Goal: Task Accomplishment & Management: Complete application form

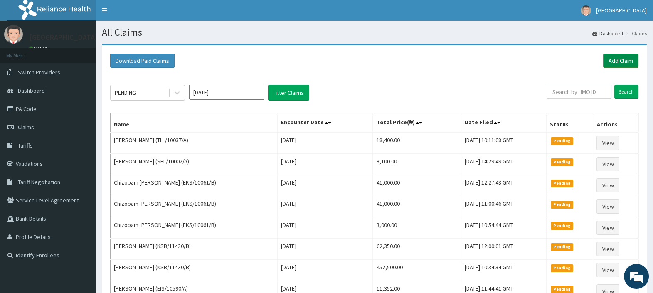
click at [625, 60] on link "Add Claim" at bounding box center [620, 61] width 35 height 14
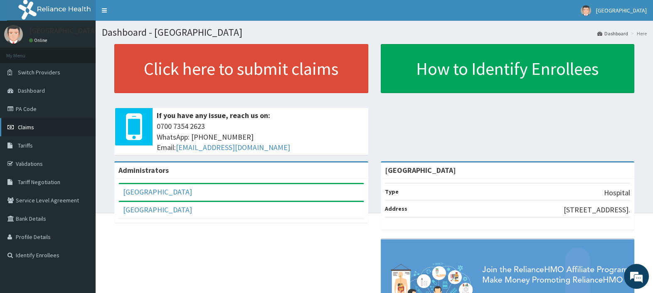
click at [34, 125] on link "Claims" at bounding box center [48, 127] width 96 height 18
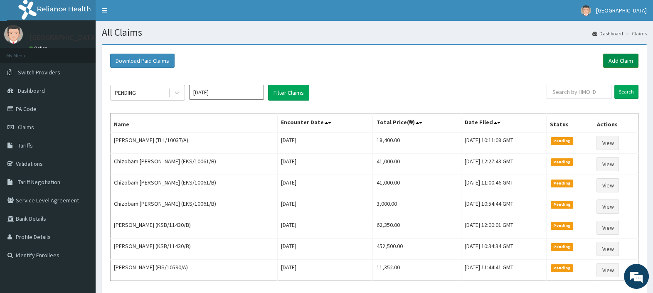
click at [619, 60] on link "Add Claim" at bounding box center [620, 61] width 35 height 14
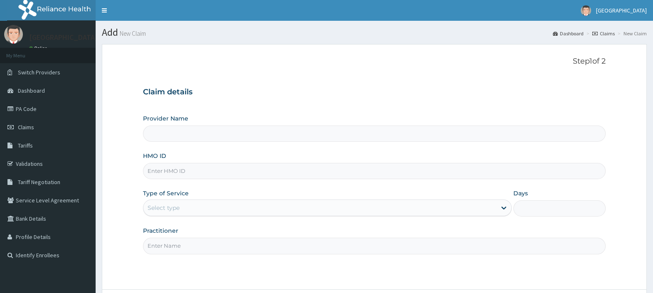
type input "[GEOGRAPHIC_DATA]"
click at [186, 173] on input "HMO ID" at bounding box center [374, 171] width 463 height 16
paste input "PPG/10223/A"
type input "PPG/10223/A"
click at [176, 206] on div "Select type" at bounding box center [164, 208] width 32 height 8
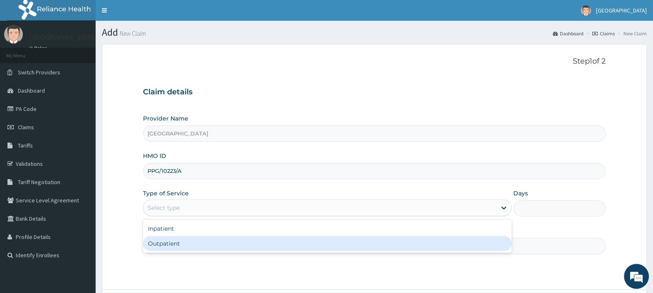
click at [188, 245] on div "Outpatient" at bounding box center [327, 243] width 369 height 15
type input "1"
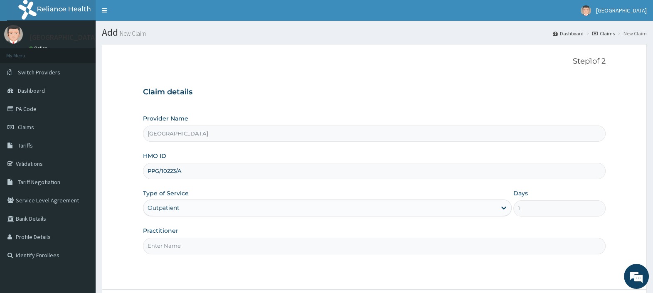
click at [188, 245] on input "Practitioner" at bounding box center [374, 246] width 463 height 16
type input "DR. EBUBE"
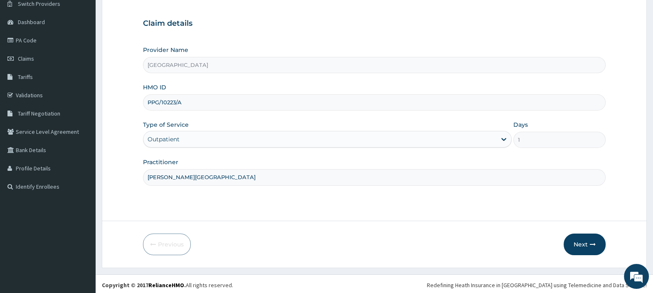
scroll to position [71, 0]
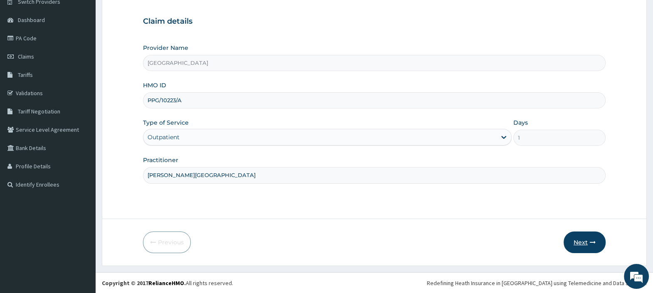
click at [584, 239] on button "Next" at bounding box center [585, 243] width 42 height 22
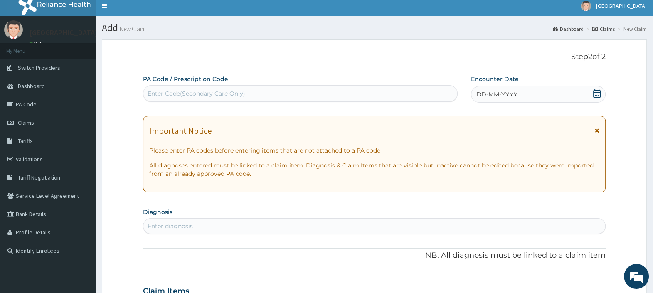
scroll to position [0, 0]
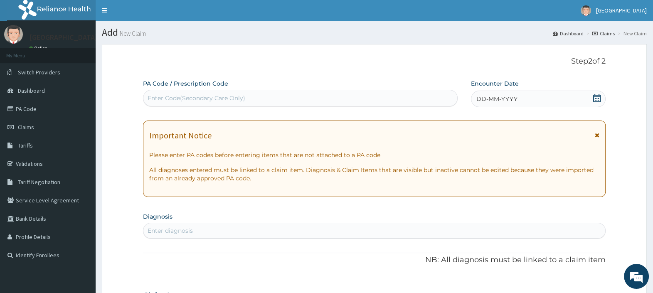
click at [600, 96] on icon at bounding box center [596, 98] width 7 height 8
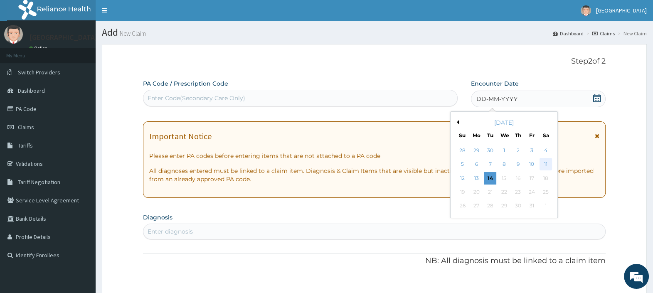
click at [543, 166] on div "11" at bounding box center [545, 164] width 12 height 12
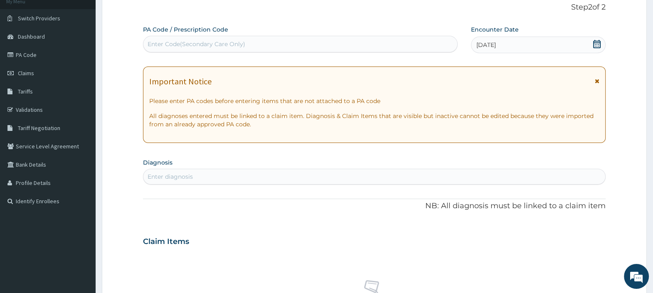
scroll to position [104, 0]
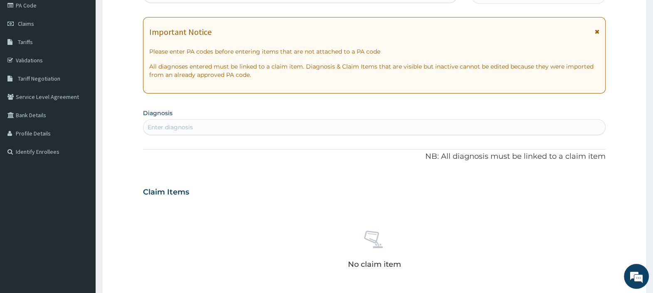
click at [230, 125] on div "Enter diagnosis" at bounding box center [374, 127] width 462 height 13
type input "MALARIA"
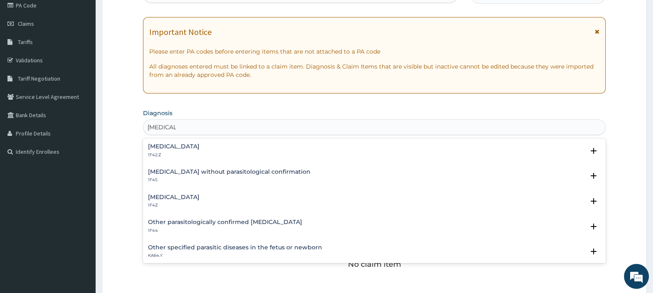
click at [188, 196] on h4 "Malaria, unspecified" at bounding box center [174, 197] width 52 height 6
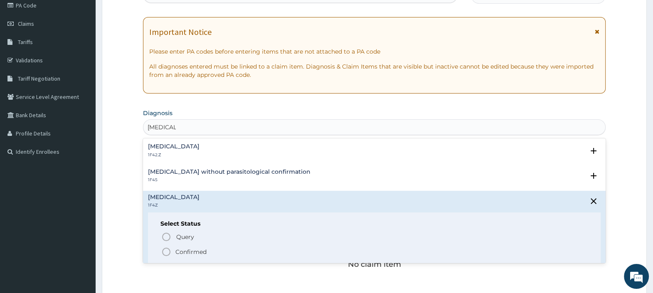
click at [169, 249] on circle "status option filled" at bounding box center [166, 251] width 7 height 7
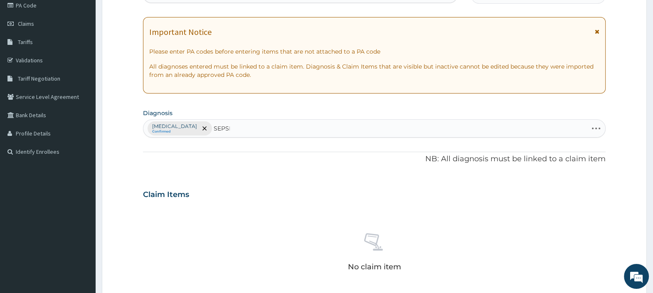
type input "SEPSIS"
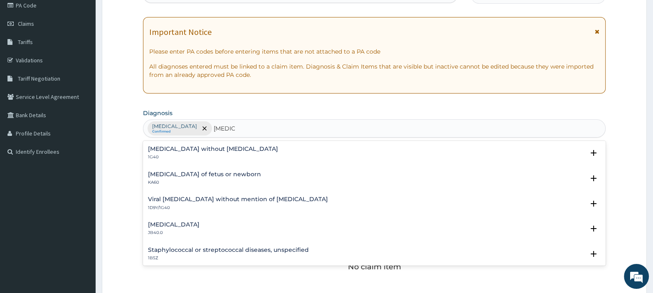
click at [214, 146] on h4 "Sepsis without septic shock" at bounding box center [213, 149] width 130 height 6
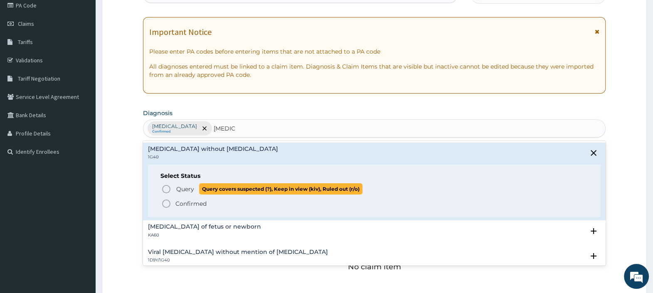
click at [181, 189] on span "Query" at bounding box center [185, 189] width 18 height 8
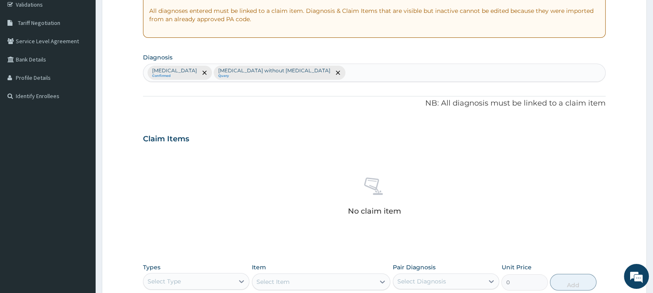
scroll to position [306, 0]
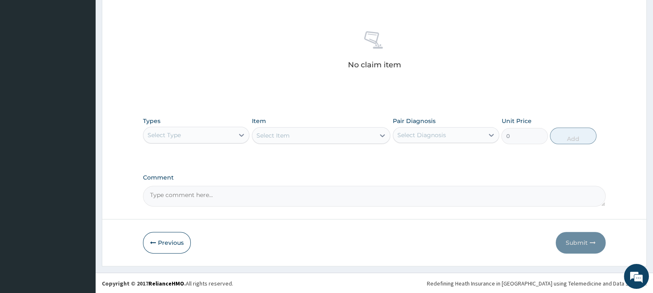
click at [207, 136] on div "Select Type" at bounding box center [188, 134] width 91 height 13
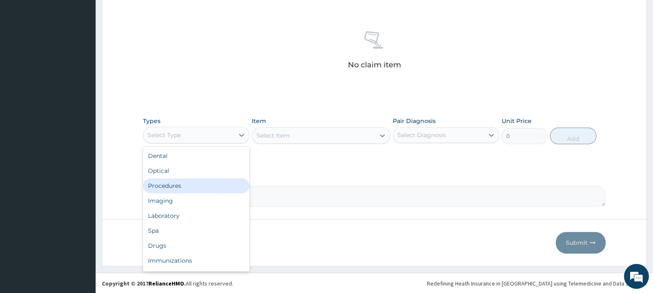
click at [183, 183] on div "Procedures" at bounding box center [196, 185] width 106 height 15
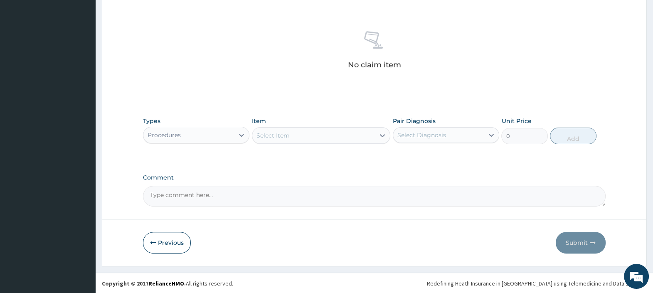
click at [286, 135] on div "Select Item" at bounding box center [273, 135] width 33 height 8
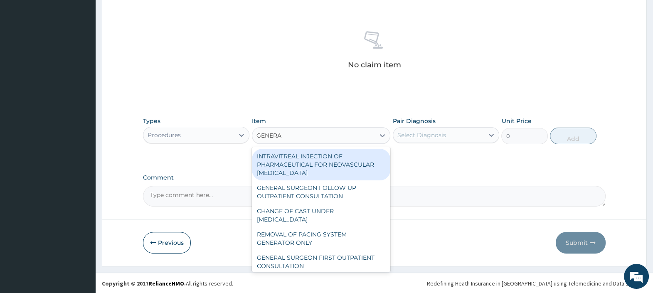
type input "GENERAL"
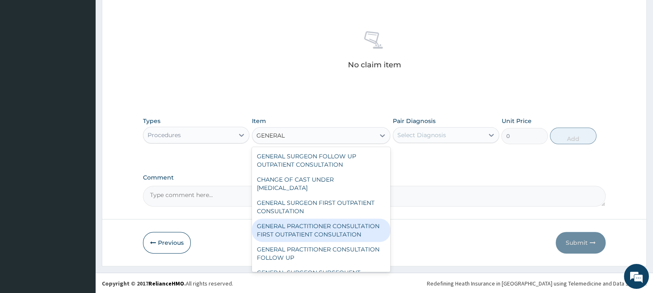
drag, startPoint x: 318, startPoint y: 227, endPoint x: 314, endPoint y: 213, distance: 14.2
click at [318, 227] on div "GENERAL PRACTITIONER CONSULTATION FIRST OUTPATIENT CONSULTATION" at bounding box center [321, 230] width 139 height 23
type input "3000"
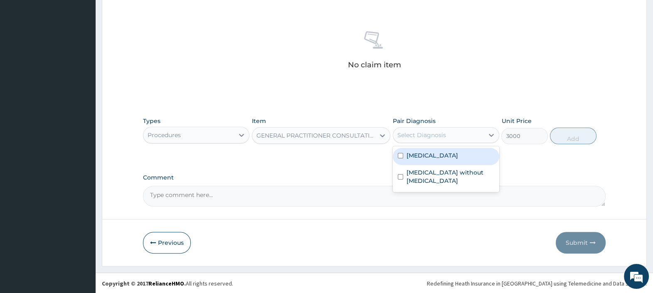
click at [425, 134] on div "Select Diagnosis" at bounding box center [421, 135] width 49 height 8
click at [437, 154] on label "Malaria, unspecified" at bounding box center [433, 155] width 52 height 8
checkbox input "true"
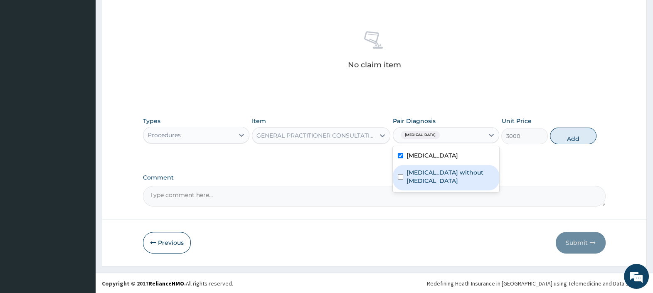
click at [442, 168] on label "Sepsis without septic shock" at bounding box center [451, 176] width 88 height 17
checkbox input "true"
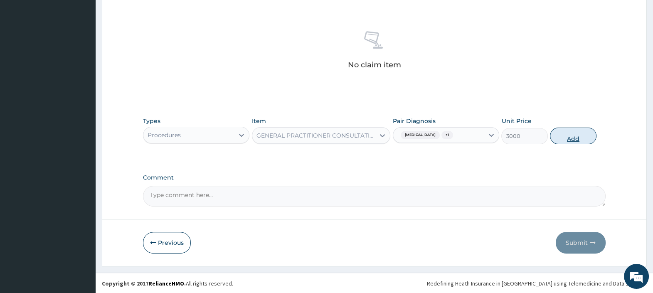
click at [580, 139] on button "Add" at bounding box center [573, 136] width 46 height 17
type input "0"
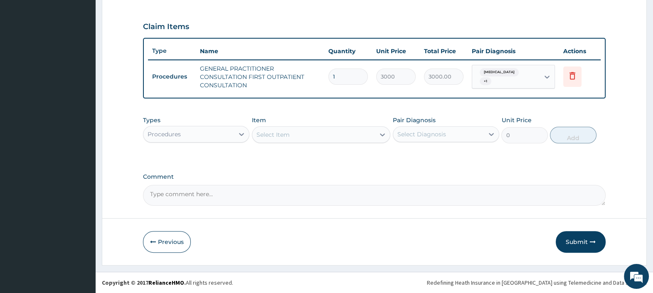
scroll to position [270, 0]
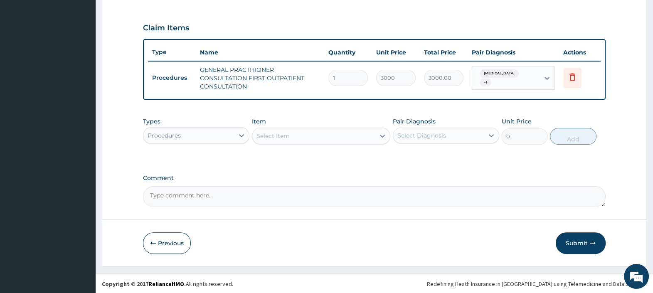
click at [227, 132] on div "Procedures" at bounding box center [188, 135] width 91 height 13
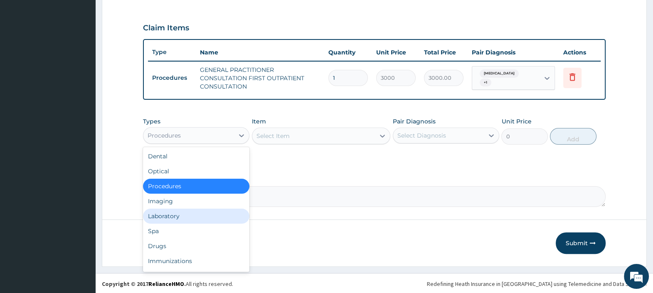
click at [178, 214] on div "Laboratory" at bounding box center [196, 216] width 106 height 15
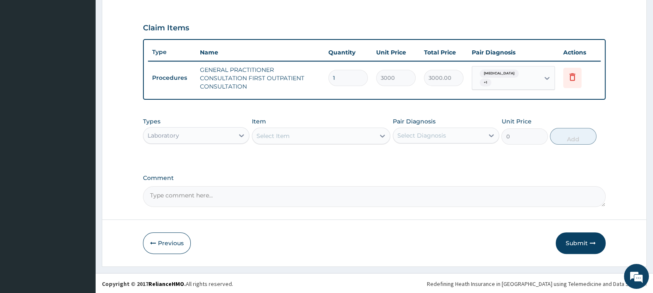
click at [283, 133] on div "Select Item" at bounding box center [273, 136] width 33 height 8
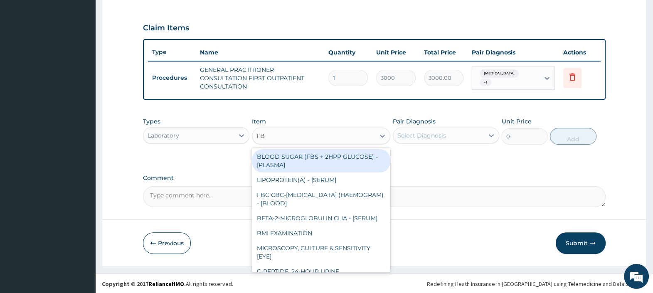
type input "FBC"
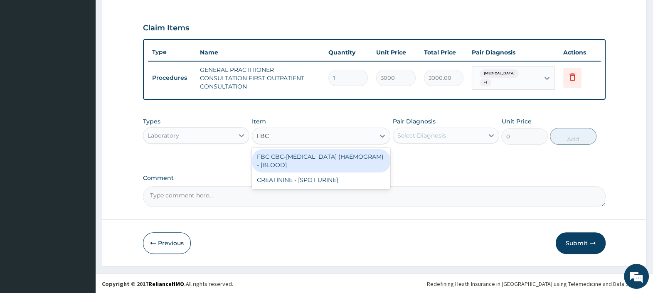
click at [312, 165] on div "FBC CBC-COMPLETE BLOOD COUNT (HAEMOGRAM) - [BLOOD]" at bounding box center [321, 160] width 139 height 23
type input "4500"
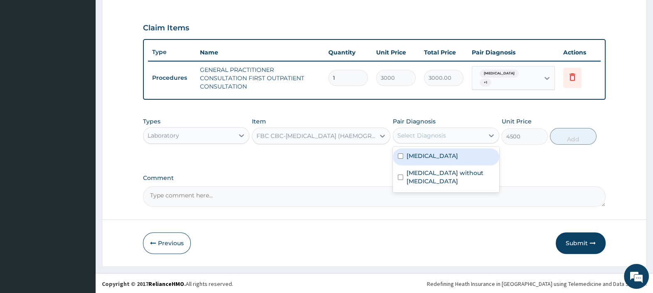
click at [453, 132] on div "Select Diagnosis" at bounding box center [438, 135] width 91 height 13
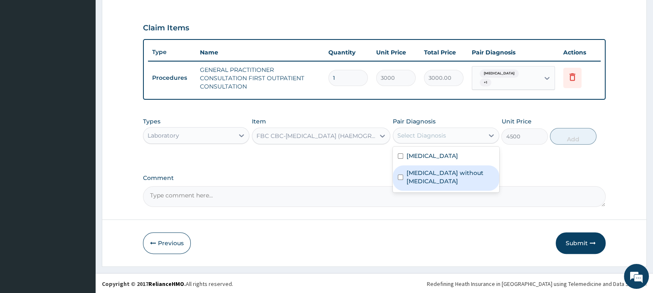
click at [446, 173] on label "Sepsis without septic shock" at bounding box center [451, 177] width 88 height 17
checkbox input "true"
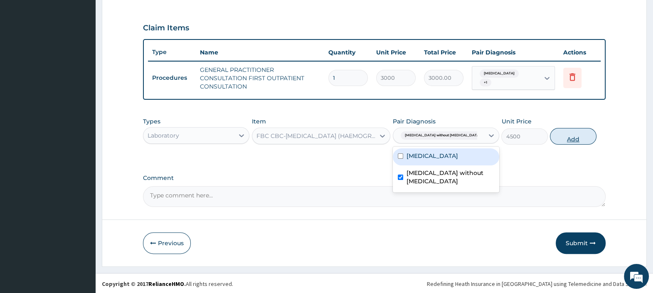
click at [584, 135] on button "Add" at bounding box center [573, 136] width 46 height 17
type input "0"
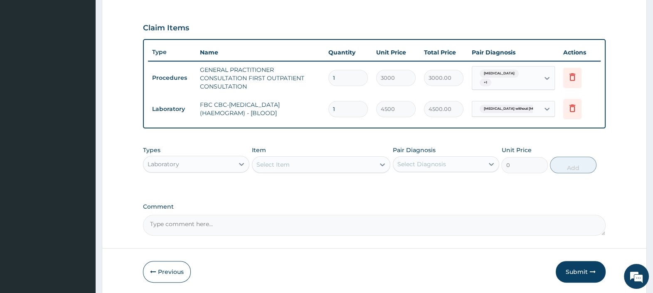
click at [291, 165] on div "Select Item" at bounding box center [313, 164] width 123 height 13
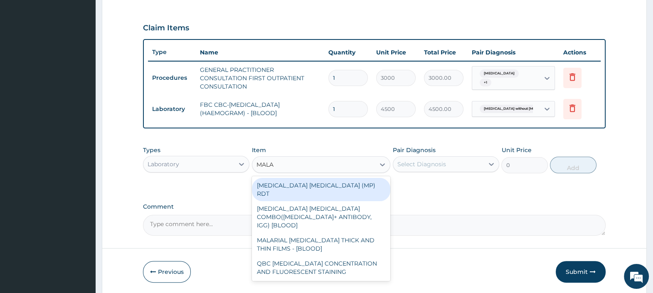
type input "MALAR"
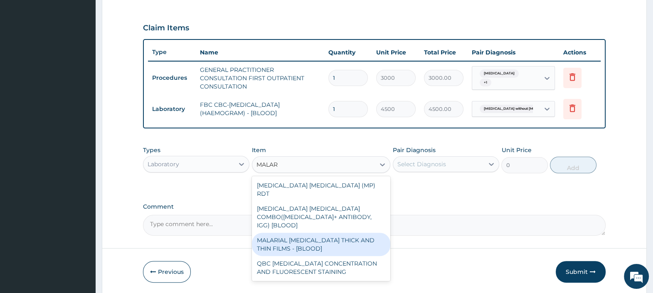
click at [301, 233] on div "MALARIAL PARASITE THICK AND THIN FILMS - [BLOOD]" at bounding box center [321, 244] width 139 height 23
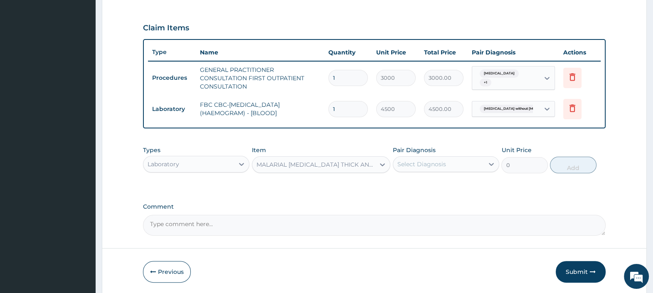
type input "2500"
click at [435, 164] on div "Select Diagnosis" at bounding box center [421, 164] width 49 height 8
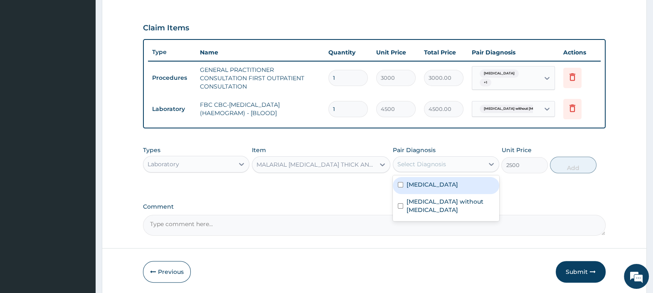
click at [437, 187] on div "Malaria, unspecified" at bounding box center [446, 185] width 106 height 17
checkbox input "true"
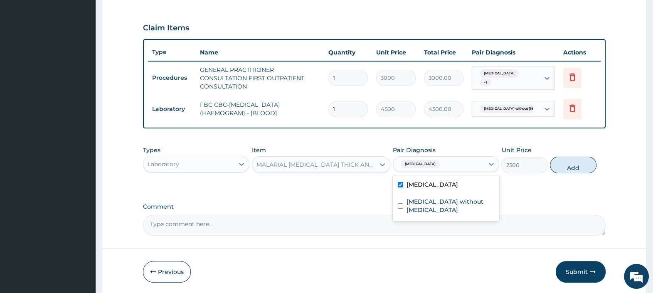
click at [570, 168] on button "Add" at bounding box center [573, 165] width 46 height 17
type input "0"
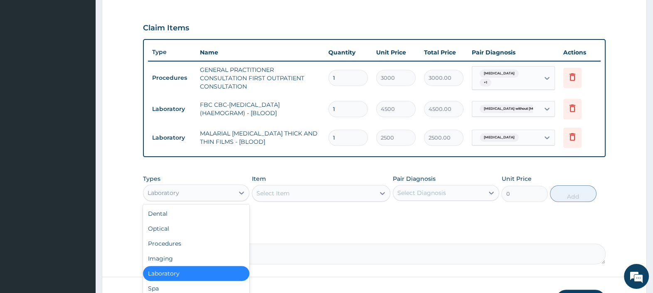
click at [218, 191] on div "Laboratory" at bounding box center [188, 192] width 91 height 13
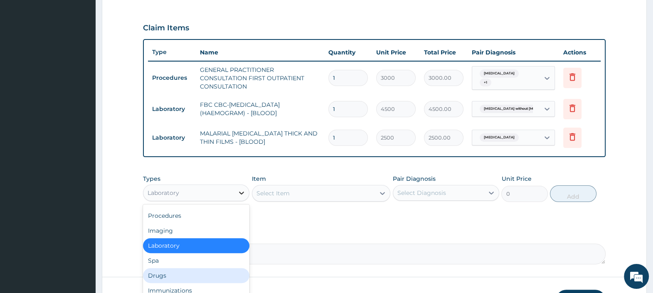
click at [177, 276] on div "Drugs" at bounding box center [196, 275] width 106 height 15
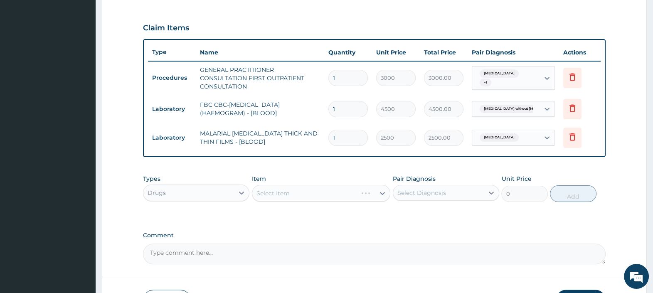
scroll to position [322, 0]
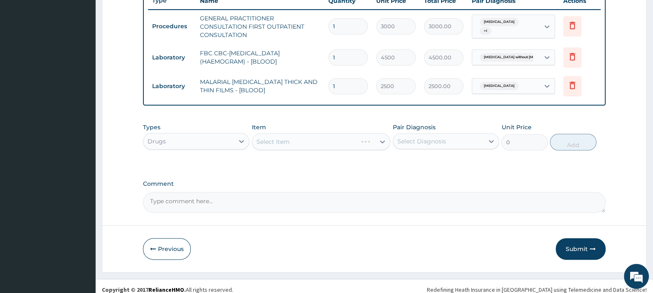
click at [279, 142] on div "Select Item" at bounding box center [321, 141] width 139 height 17
click at [290, 142] on div "Select Item" at bounding box center [313, 141] width 123 height 13
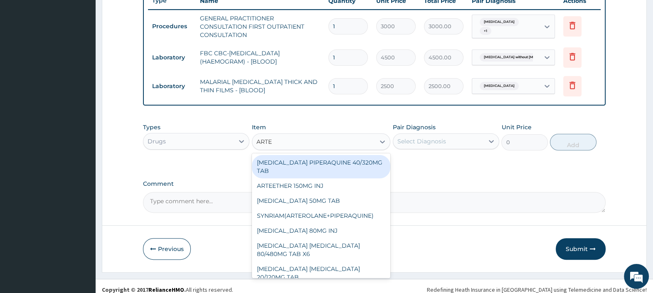
type input "ARTEM"
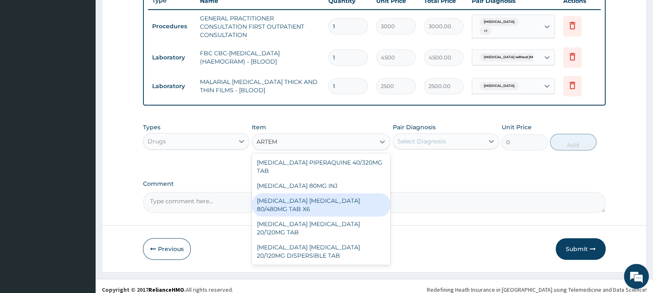
click at [324, 203] on div "ARTEMETHER LUMEFANTRINE 80/480MG TAB X6" at bounding box center [321, 204] width 139 height 23
type input "470"
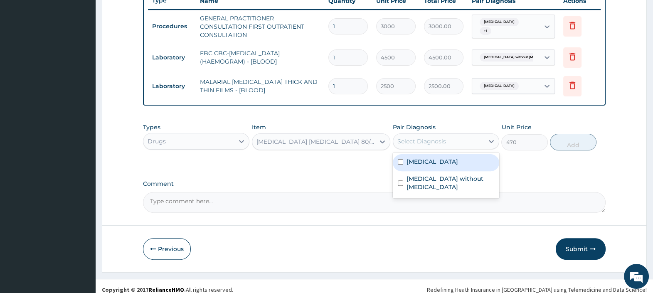
click at [458, 138] on div "Select Diagnosis" at bounding box center [438, 141] width 91 height 13
click at [449, 162] on label "Malaria, unspecified" at bounding box center [433, 162] width 52 height 8
checkbox input "true"
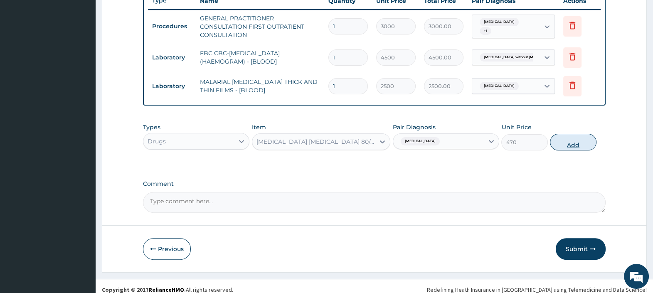
click at [563, 146] on button "Add" at bounding box center [573, 142] width 46 height 17
type input "0"
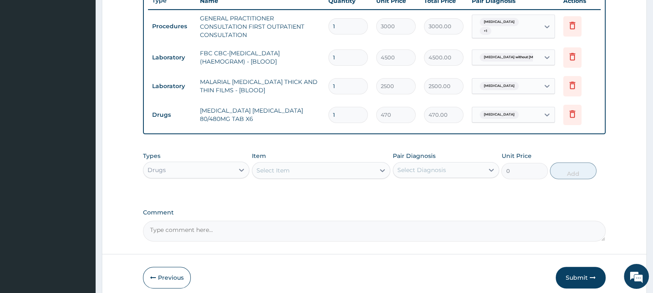
click at [301, 172] on div "Select Item" at bounding box center [313, 170] width 123 height 13
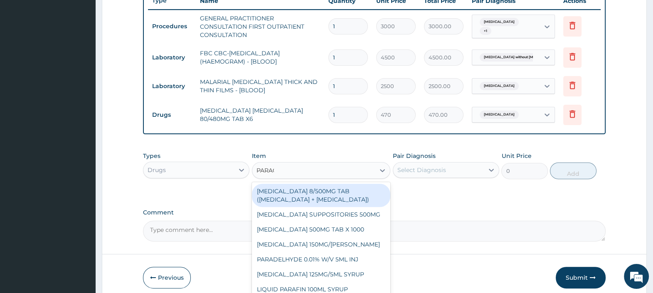
type input "PARACE"
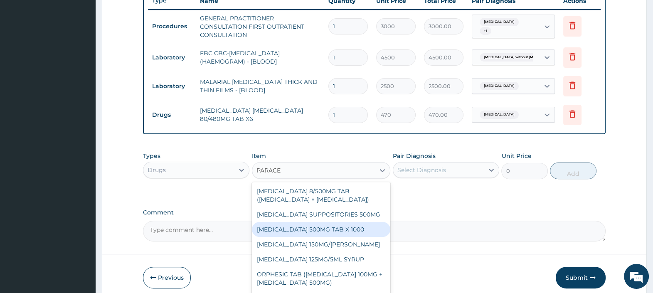
click at [328, 231] on div "PARACETAMOL 500MG TAB X 1000" at bounding box center [321, 229] width 139 height 15
type input "25"
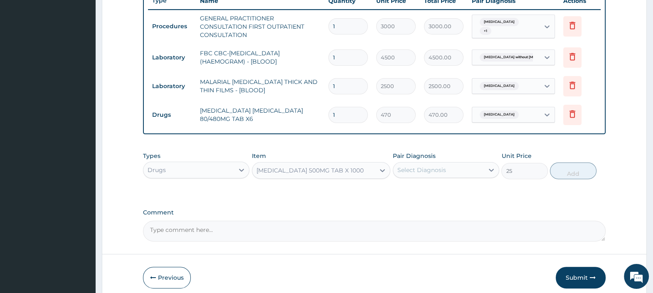
click at [453, 173] on div "Select Diagnosis" at bounding box center [438, 169] width 91 height 13
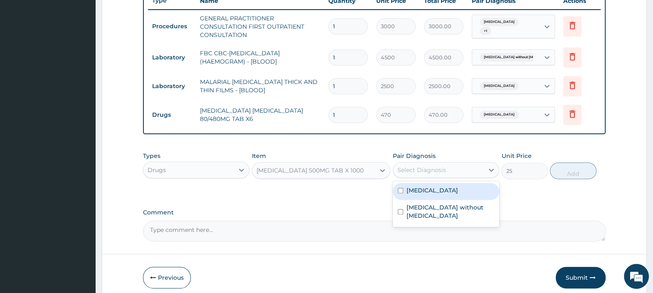
click at [449, 187] on label "Malaria, unspecified" at bounding box center [433, 190] width 52 height 8
checkbox input "true"
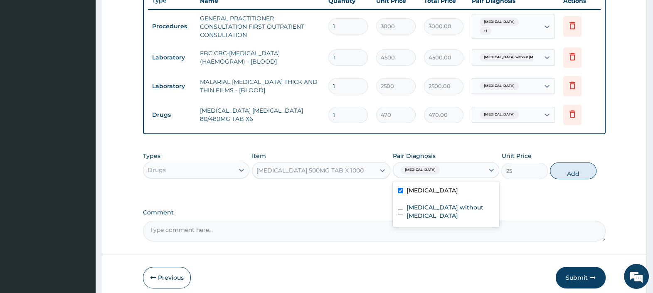
click at [572, 168] on button "Add" at bounding box center [573, 171] width 46 height 17
type input "0"
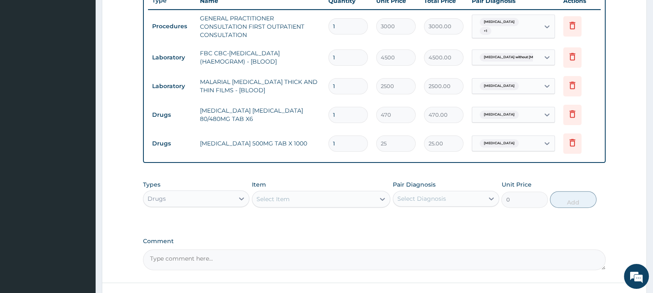
type input "18"
type input "450.00"
type input "18"
drag, startPoint x: 343, startPoint y: 112, endPoint x: 297, endPoint y: 112, distance: 45.7
click at [301, 112] on tr "Drugs ARTEMETHER LUMEFANTRINE 80/480MG TAB X6 1 470 470.00 Malaria, unspecified…" at bounding box center [374, 115] width 453 height 29
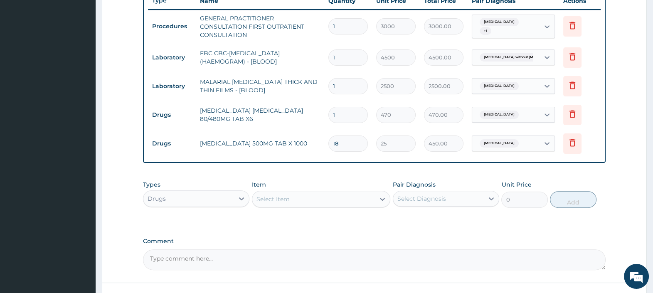
type input "6"
type input "2820.00"
type input "6"
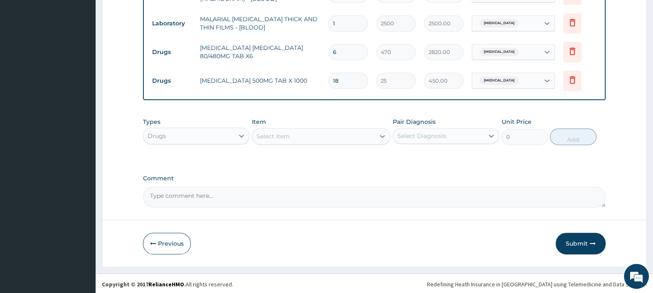
click at [577, 239] on button "Submit" at bounding box center [581, 244] width 50 height 22
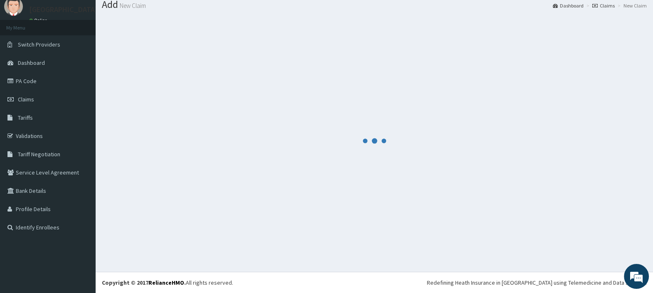
scroll to position [27, 0]
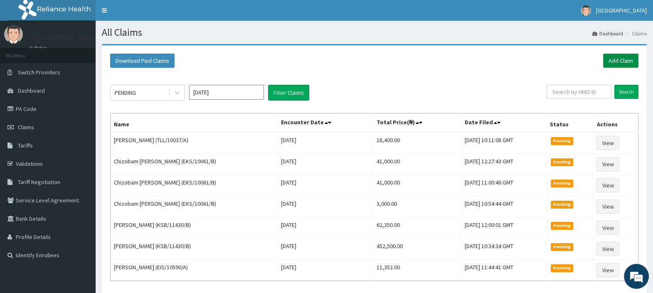
click at [614, 58] on link "Add Claim" at bounding box center [620, 61] width 35 height 14
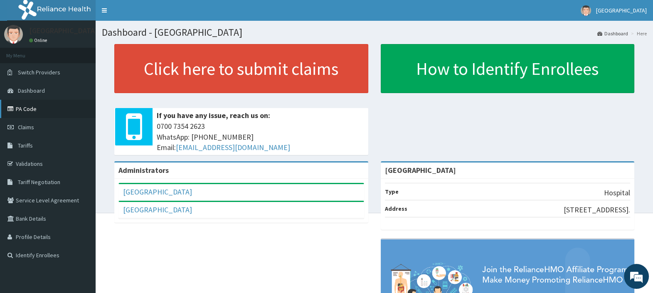
click at [27, 107] on link "PA Code" at bounding box center [48, 109] width 96 height 18
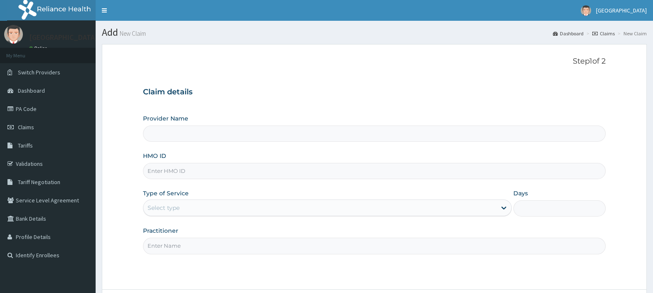
type input "GRS/10119/D"
type input "[GEOGRAPHIC_DATA]"
type input "GRS/10119/D"
click at [178, 212] on div "Select type" at bounding box center [319, 207] width 353 height 13
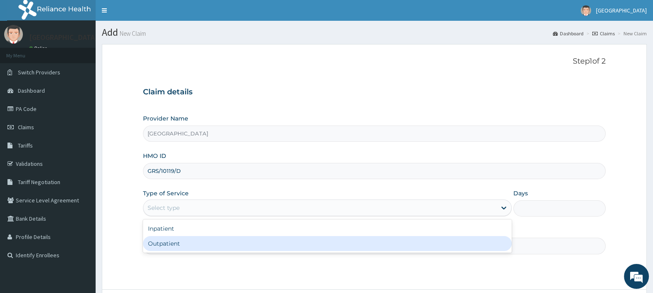
click at [186, 247] on div "Outpatient" at bounding box center [327, 243] width 369 height 15
type input "1"
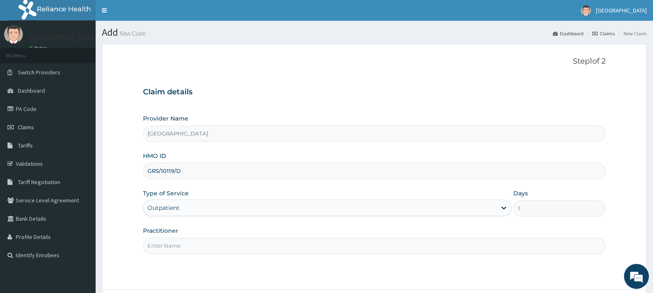
click at [186, 247] on input "Practitioner" at bounding box center [374, 246] width 463 height 16
type input "DR. EBUBE"
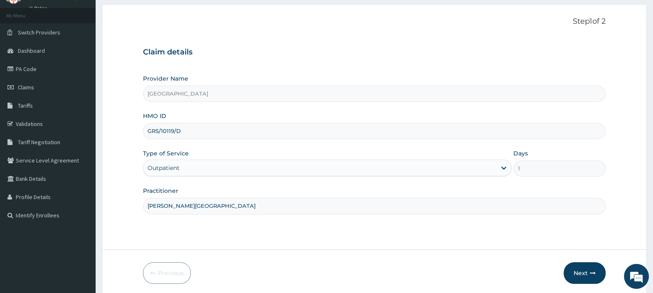
scroll to position [71, 0]
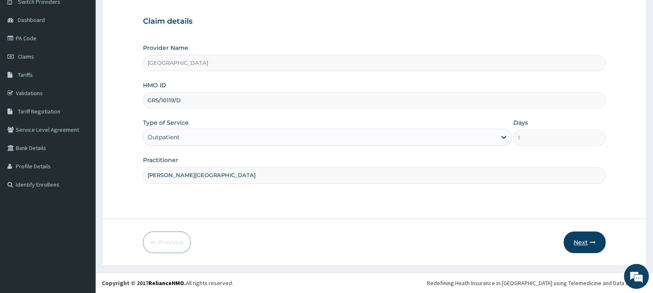
click at [586, 241] on button "Next" at bounding box center [585, 243] width 42 height 22
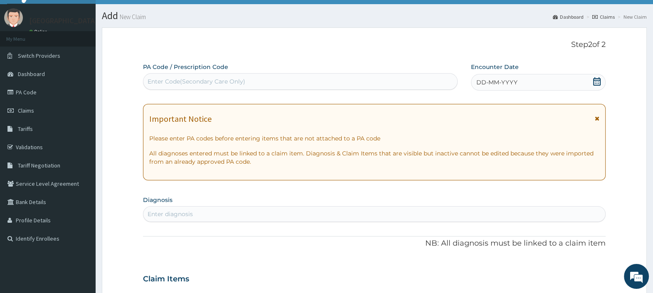
scroll to position [0, 0]
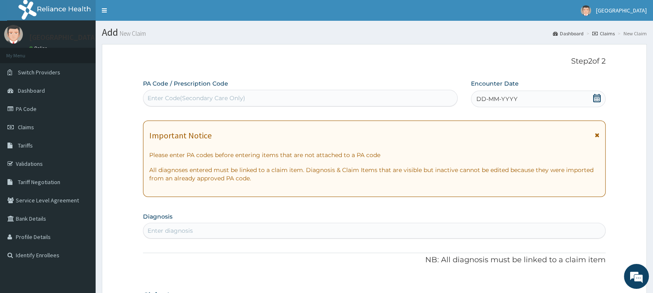
click at [596, 95] on icon at bounding box center [596, 98] width 7 height 8
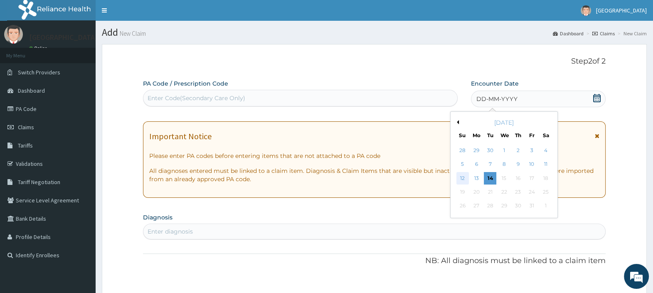
click at [459, 180] on div "12" at bounding box center [462, 178] width 12 height 12
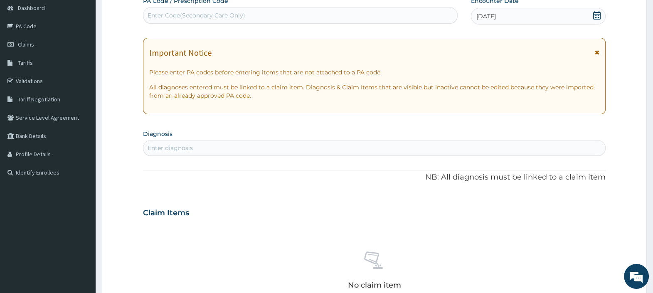
scroll to position [104, 0]
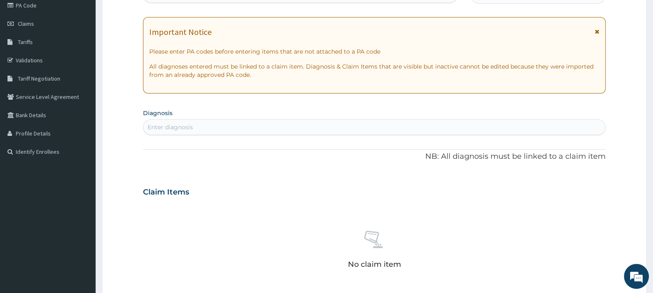
click at [196, 121] on div "Enter diagnosis" at bounding box center [374, 127] width 462 height 13
type input "MALARIA"
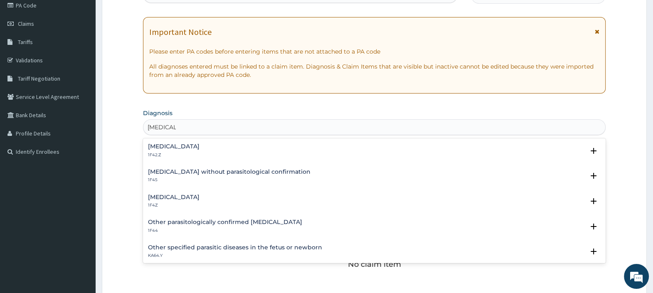
click at [200, 197] on div "Malaria, unspecified 1F4Z" at bounding box center [174, 201] width 52 height 15
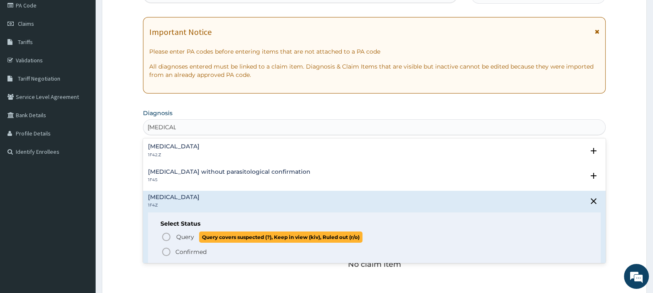
click at [185, 237] on span "Query" at bounding box center [185, 237] width 18 height 8
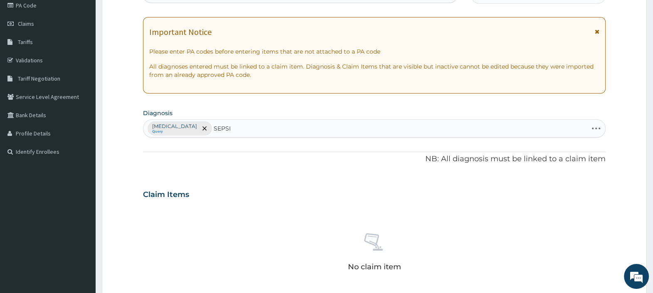
type input "SEPSIS"
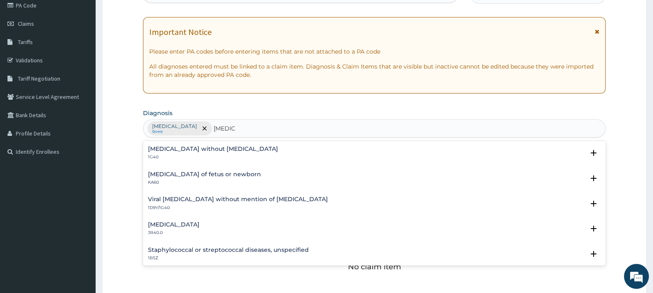
click at [189, 150] on h4 "Sepsis without septic shock" at bounding box center [213, 149] width 130 height 6
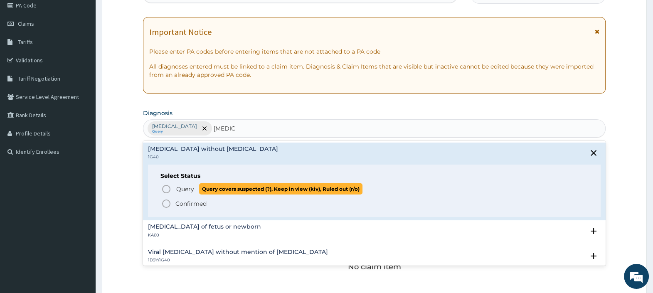
click at [183, 185] on span "Query" at bounding box center [185, 189] width 18 height 8
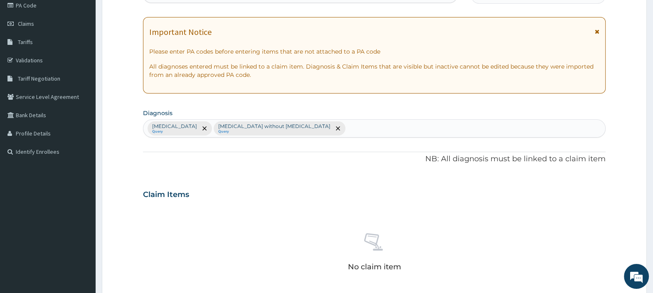
scroll to position [306, 0]
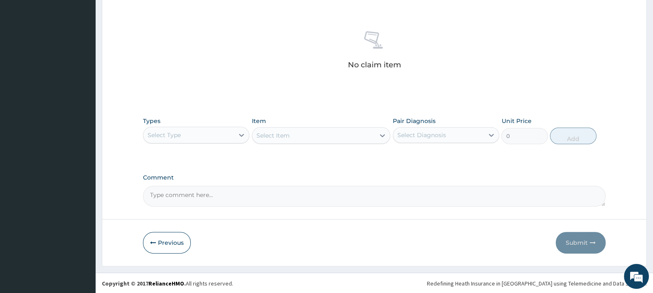
click at [195, 138] on div "Select Type" at bounding box center [188, 134] width 91 height 13
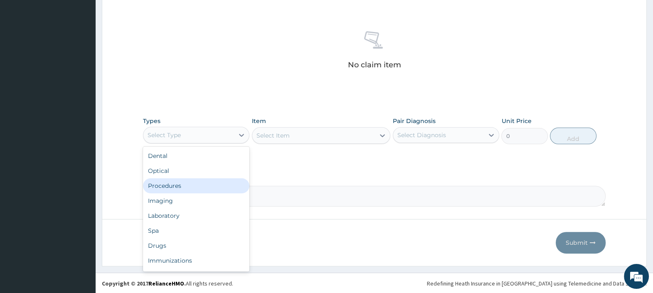
click at [184, 184] on div "Procedures" at bounding box center [196, 185] width 106 height 15
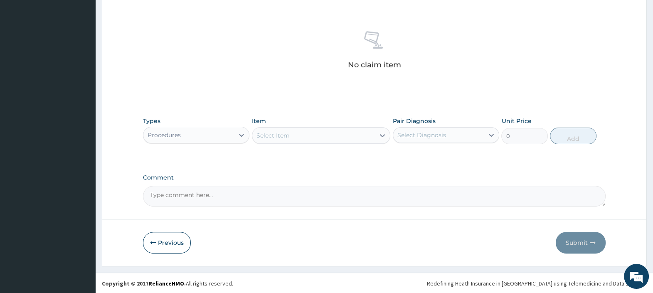
click at [284, 135] on div "Select Item" at bounding box center [273, 135] width 33 height 8
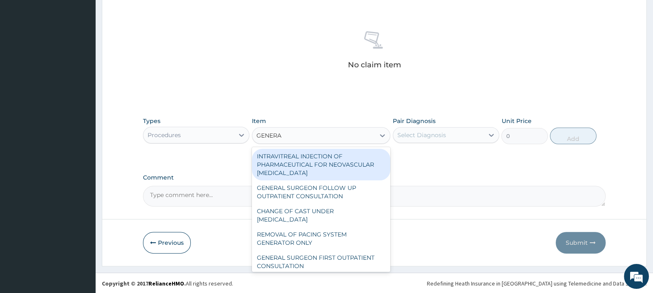
type input "GENERAL"
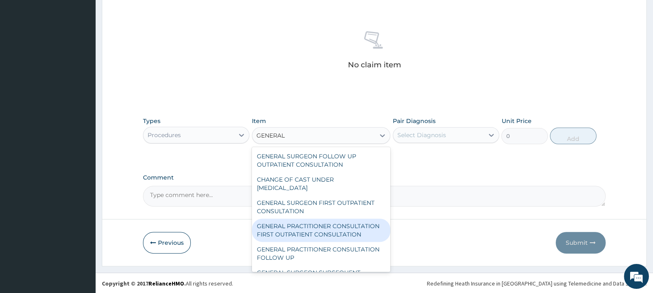
click at [323, 237] on div "GENERAL PRACTITIONER CONSULTATION FIRST OUTPATIENT CONSULTATION" at bounding box center [321, 230] width 139 height 23
type input "3000"
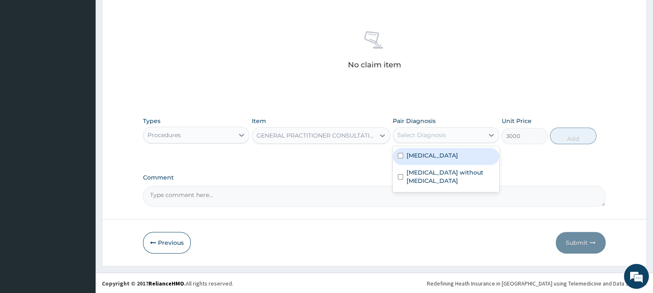
click at [424, 133] on div "Select Diagnosis" at bounding box center [421, 135] width 49 height 8
click at [431, 154] on label "Malaria, unspecified" at bounding box center [433, 155] width 52 height 8
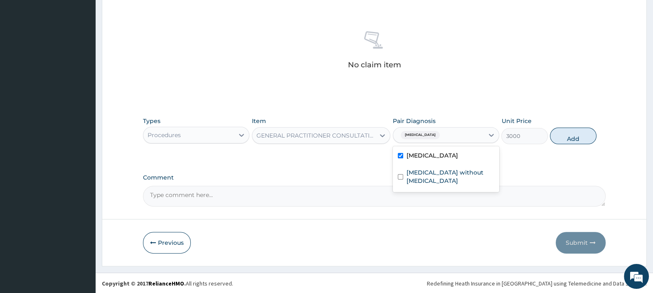
checkbox input "true"
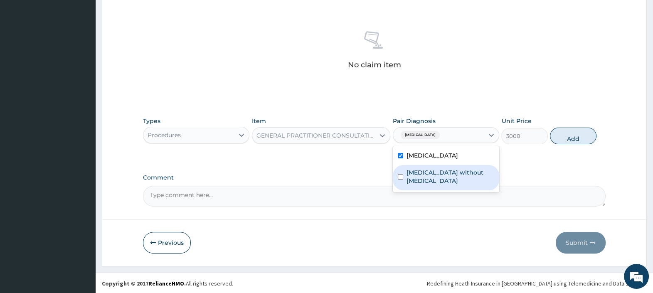
click at [439, 176] on label "Sepsis without septic shock" at bounding box center [451, 176] width 88 height 17
checkbox input "true"
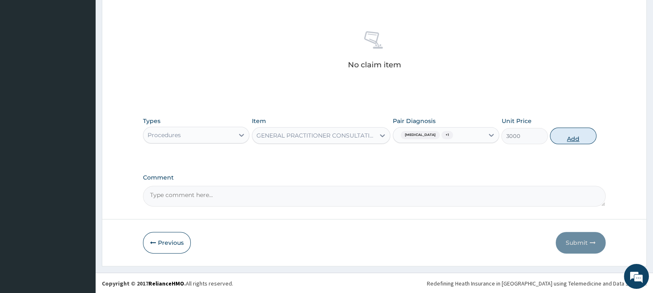
click at [575, 135] on button "Add" at bounding box center [573, 136] width 46 height 17
type input "0"
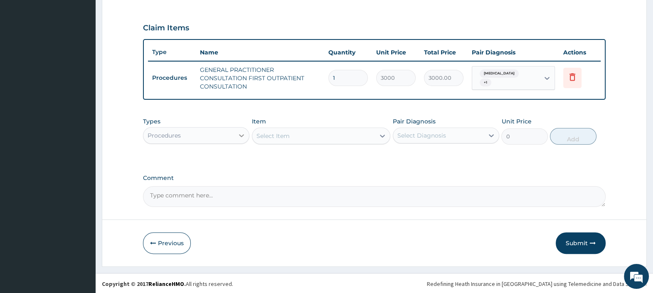
click at [235, 135] on div at bounding box center [241, 135] width 15 height 15
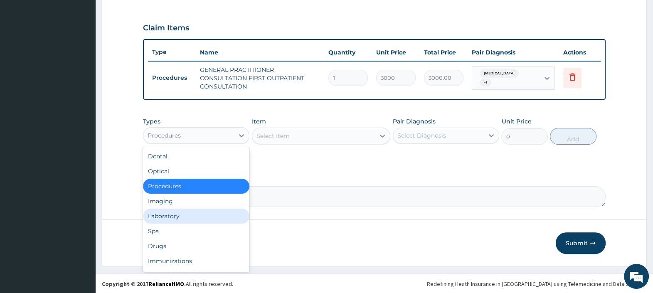
click at [203, 214] on div "Laboratory" at bounding box center [196, 216] width 106 height 15
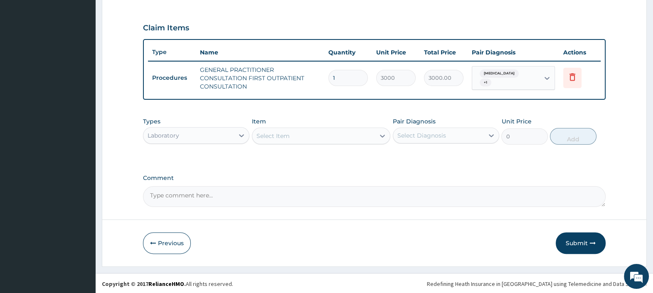
click at [301, 137] on div "Select Item" at bounding box center [313, 135] width 123 height 13
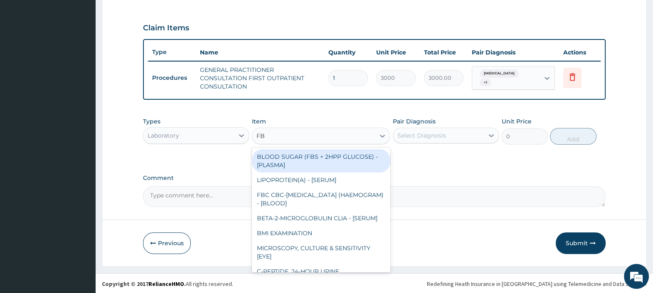
type input "FBC"
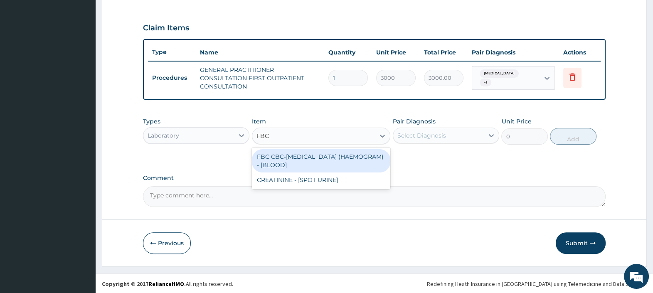
drag, startPoint x: 332, startPoint y: 158, endPoint x: 338, endPoint y: 156, distance: 6.2
click at [332, 158] on div "FBC CBC-COMPLETE BLOOD COUNT (HAEMOGRAM) - [BLOOD]" at bounding box center [321, 160] width 139 height 23
type input "4500"
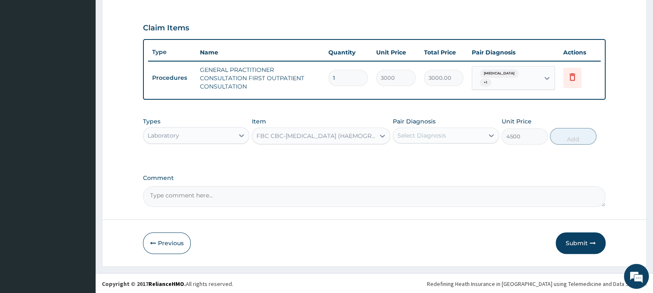
click at [422, 130] on div "Select Diagnosis" at bounding box center [438, 135] width 91 height 13
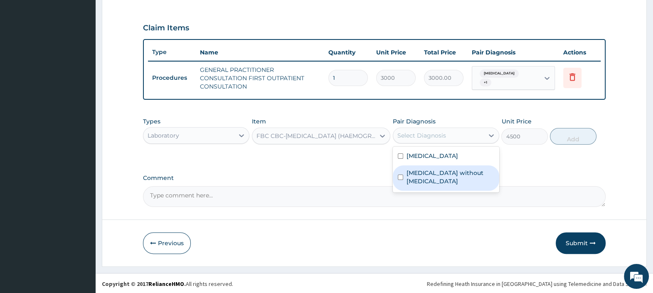
click at [432, 173] on label "Sepsis without septic shock" at bounding box center [451, 177] width 88 height 17
checkbox input "true"
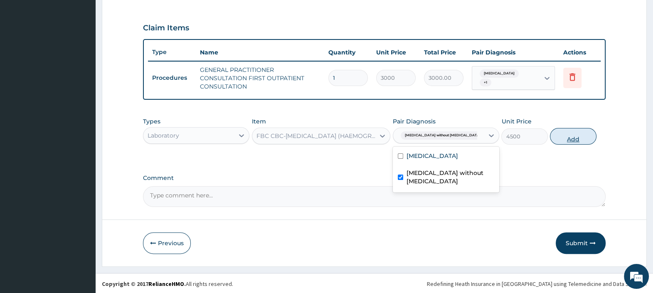
click at [575, 136] on button "Add" at bounding box center [573, 136] width 46 height 17
type input "0"
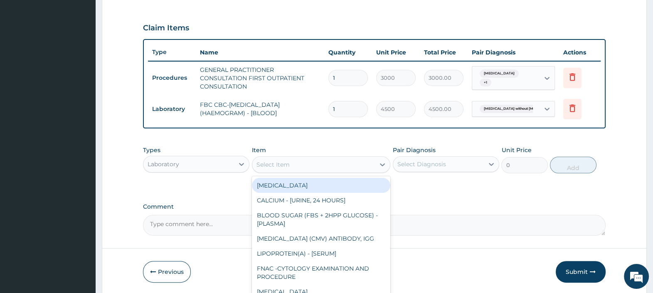
click at [313, 165] on div "Select Item" at bounding box center [313, 164] width 123 height 13
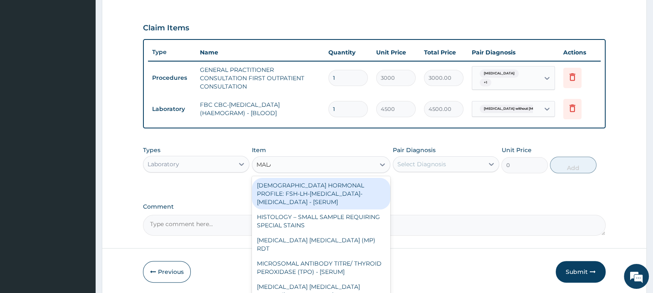
type input "MALAR"
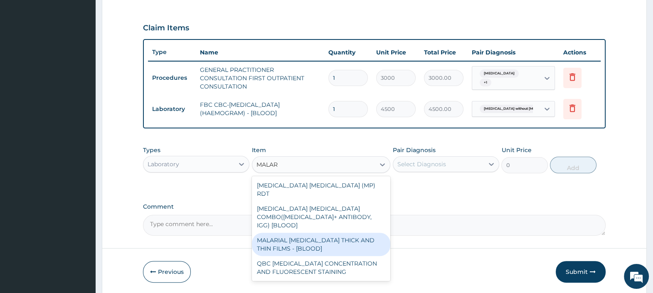
drag, startPoint x: 334, startPoint y: 222, endPoint x: 331, endPoint y: 213, distance: 10.1
click at [333, 233] on div "MALARIAL PARASITE THICK AND THIN FILMS - [BLOOD]" at bounding box center [321, 244] width 139 height 23
type input "2500"
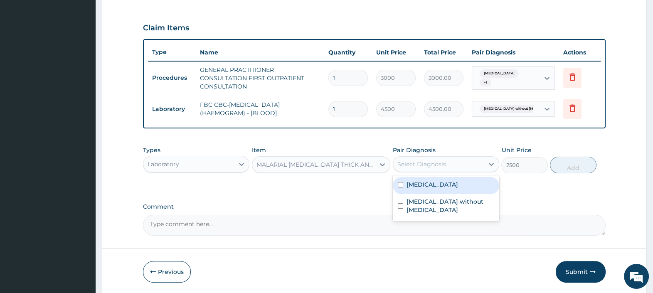
click at [437, 164] on div "Select Diagnosis" at bounding box center [421, 164] width 49 height 8
click at [443, 185] on label "Malaria, unspecified" at bounding box center [433, 184] width 52 height 8
checkbox input "true"
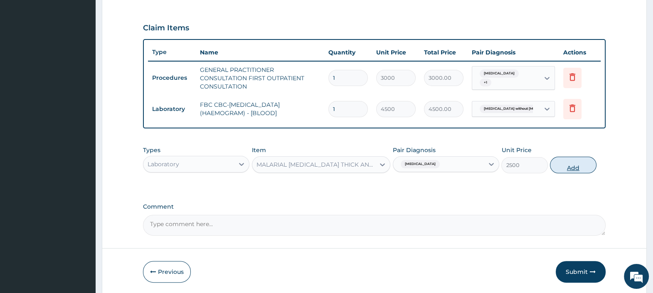
click at [569, 168] on button "Add" at bounding box center [573, 165] width 46 height 17
type input "0"
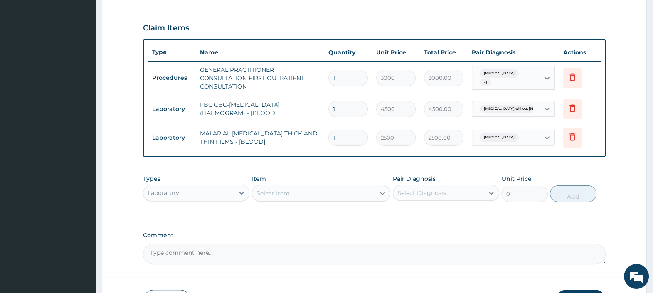
scroll to position [322, 0]
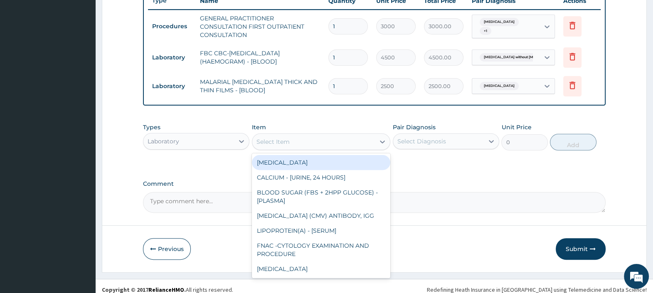
click at [312, 143] on div "Select Item" at bounding box center [313, 141] width 123 height 13
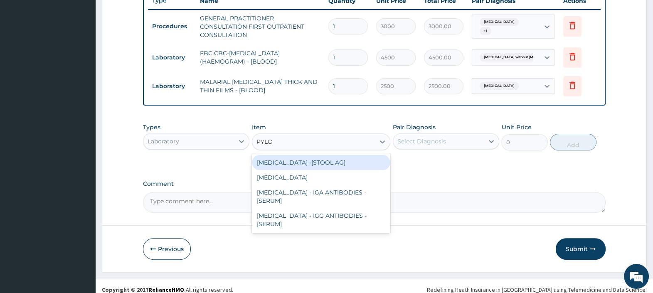
type input "PYLORI"
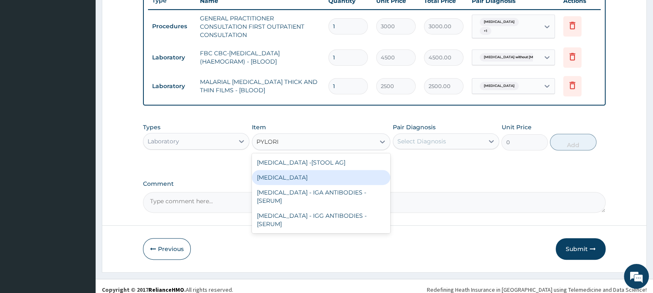
click at [317, 175] on div "HELICOBACTER PYLORI" at bounding box center [321, 177] width 139 height 15
type input "8000"
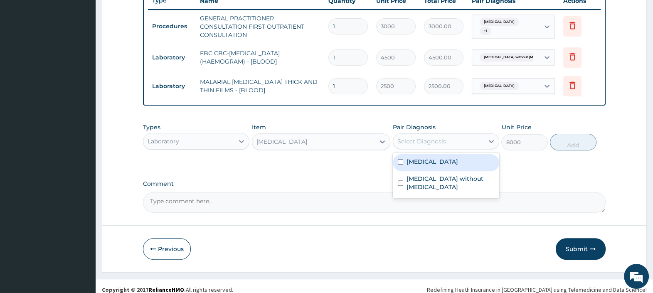
click at [421, 137] on div "Select Diagnosis" at bounding box center [421, 141] width 49 height 8
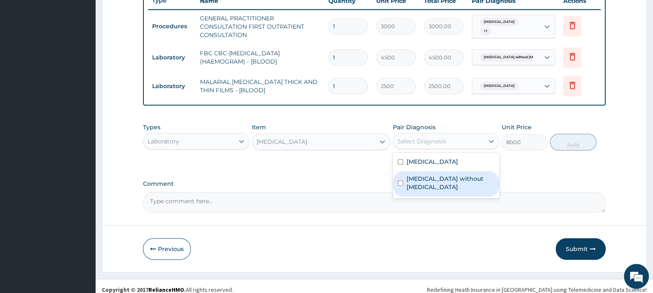
click at [558, 180] on label "Comment" at bounding box center [374, 183] width 463 height 7
click at [558, 192] on textarea "Comment" at bounding box center [374, 202] width 463 height 21
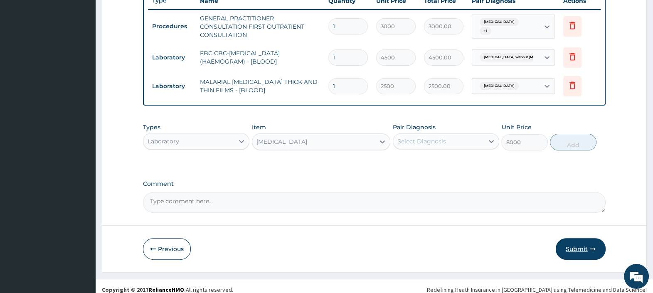
click at [578, 249] on button "Submit" at bounding box center [581, 249] width 50 height 22
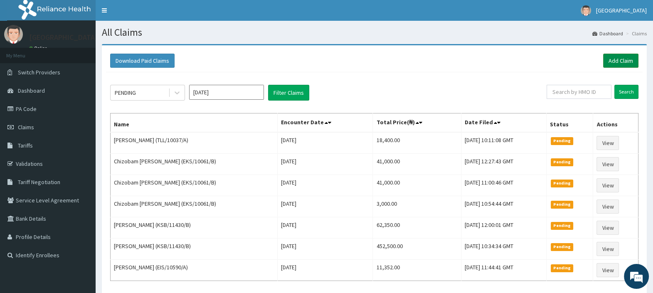
click at [619, 61] on link "Add Claim" at bounding box center [620, 61] width 35 height 14
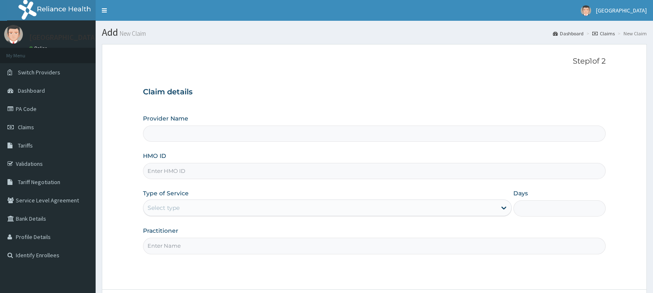
click at [227, 174] on input "HMO ID" at bounding box center [374, 171] width 463 height 16
paste input "GRS/10119/A"
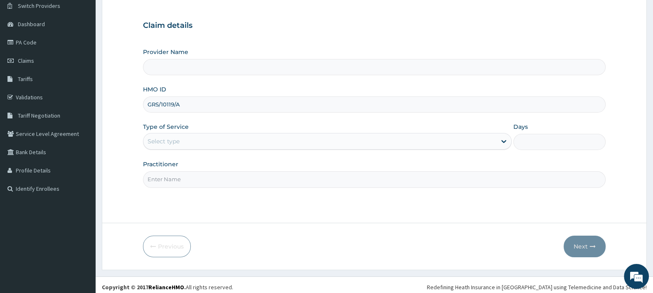
scroll to position [71, 0]
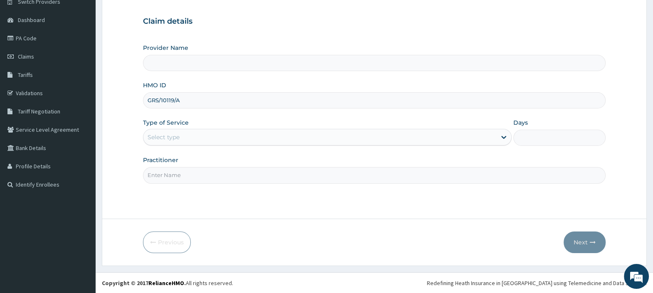
type input "GRS/10119/A"
click at [227, 136] on div "Select type" at bounding box center [319, 137] width 353 height 13
click at [188, 134] on div "Select type" at bounding box center [319, 137] width 353 height 13
click at [188, 138] on div "Select type" at bounding box center [319, 137] width 353 height 13
click at [183, 172] on input "Practitioner" at bounding box center [374, 175] width 463 height 16
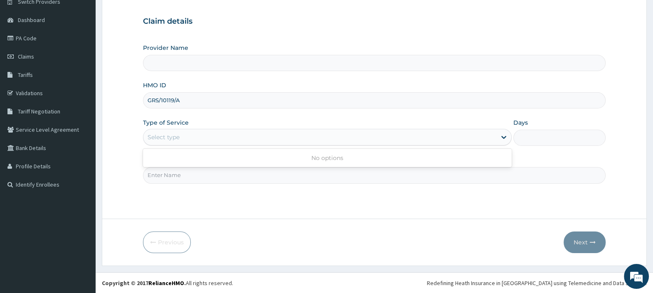
click at [159, 131] on div "Select type" at bounding box center [319, 137] width 353 height 13
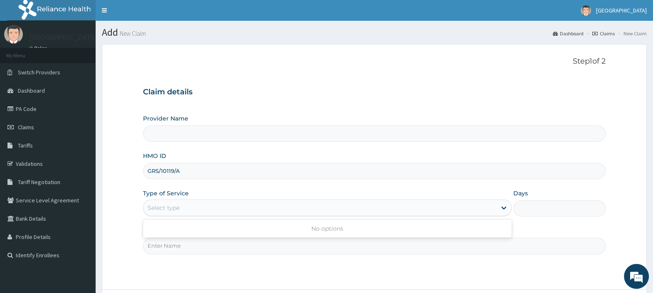
scroll to position [0, 0]
click at [207, 208] on div "Select type" at bounding box center [319, 207] width 353 height 13
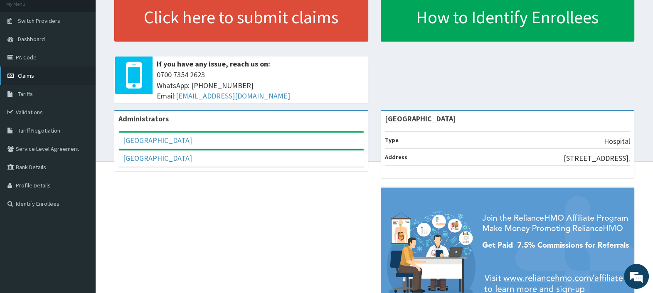
click at [28, 74] on span "Claims" at bounding box center [26, 75] width 16 height 7
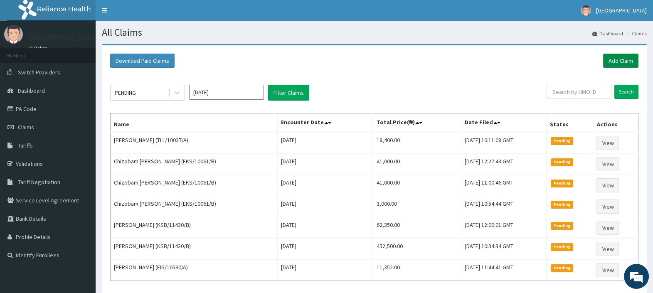
click at [617, 60] on link "Add Claim" at bounding box center [620, 61] width 35 height 14
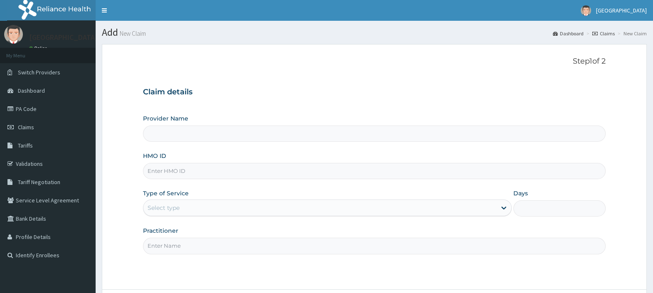
click at [181, 165] on input "HMO ID" at bounding box center [374, 171] width 463 height 16
paste input "GRS/10119/A"
type input "GRS/10119/A"
type input "[GEOGRAPHIC_DATA]"
type input "GRS/10119/A"
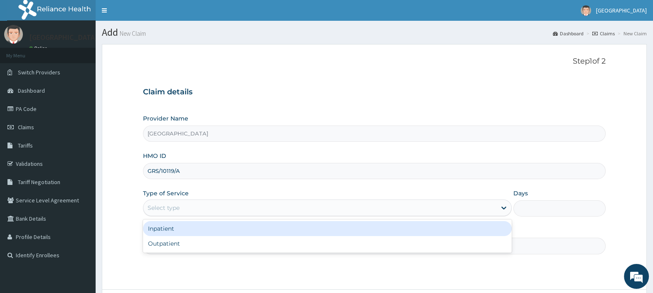
click at [200, 208] on div "Select type" at bounding box center [319, 207] width 353 height 13
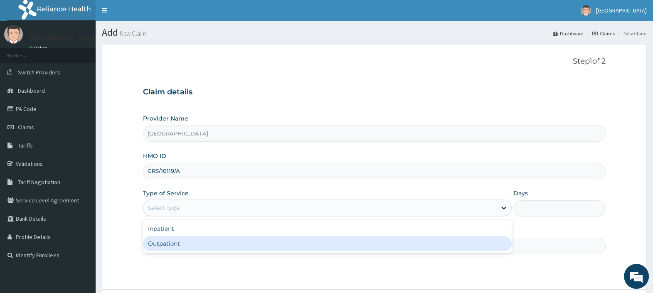
click at [183, 241] on div "Outpatient" at bounding box center [327, 243] width 369 height 15
type input "1"
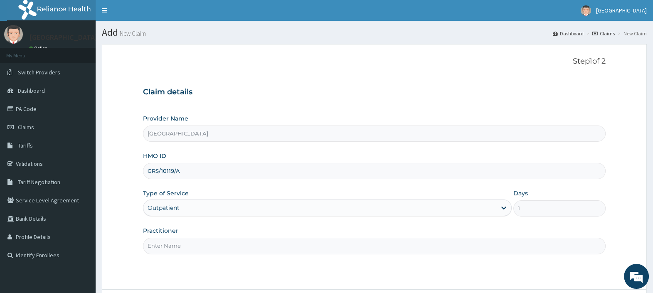
click at [185, 250] on input "Practitioner" at bounding box center [374, 246] width 463 height 16
type input "[PERSON_NAME][GEOGRAPHIC_DATA]"
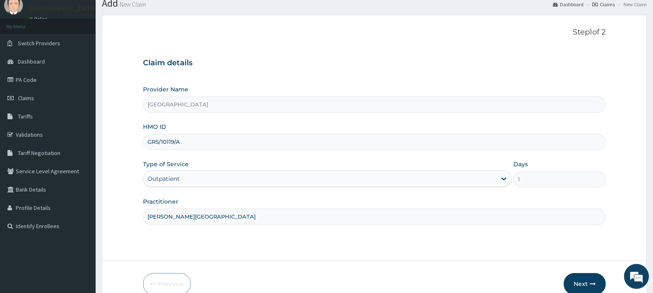
scroll to position [71, 0]
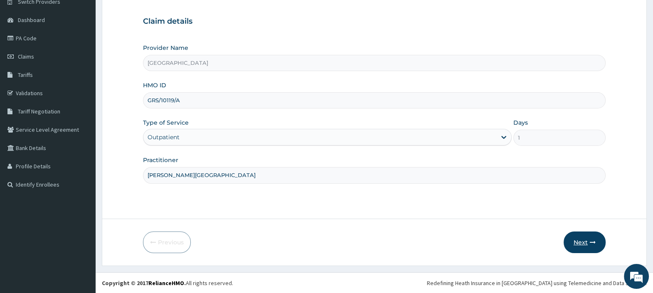
click at [582, 242] on button "Next" at bounding box center [585, 243] width 42 height 22
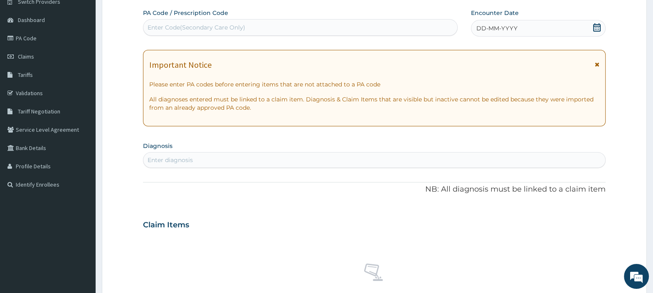
scroll to position [0, 0]
